Goal: Task Accomplishment & Management: Use online tool/utility

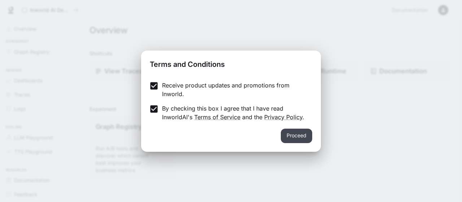
click at [301, 135] on button "Proceed" at bounding box center [296, 135] width 31 height 14
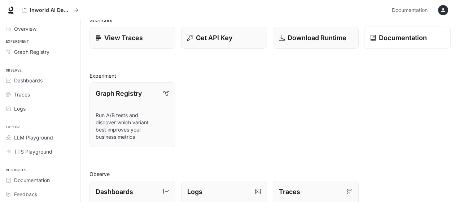
scroll to position [32, 0]
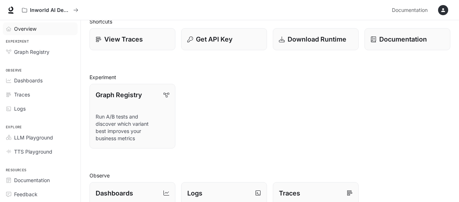
click at [45, 22] on link "Overview" at bounding box center [40, 28] width 75 height 13
click at [118, 41] on p "View Traces" at bounding box center [123, 39] width 39 height 10
